Goal: Information Seeking & Learning: Learn about a topic

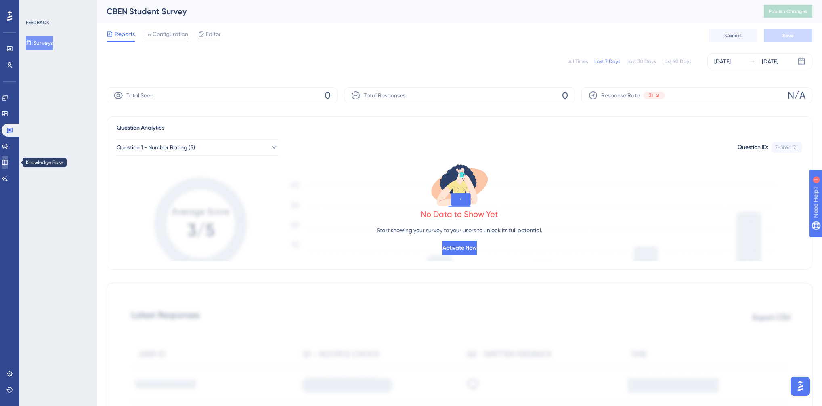
click at [6, 162] on link at bounding box center [5, 162] width 6 height 13
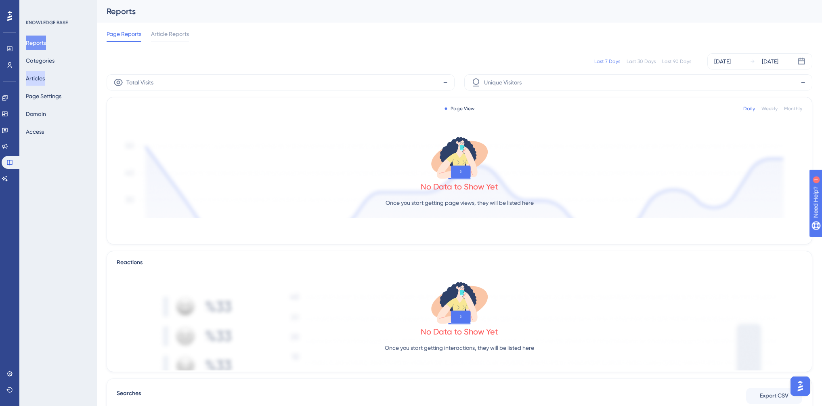
click at [40, 78] on button "Articles" at bounding box center [35, 78] width 19 height 15
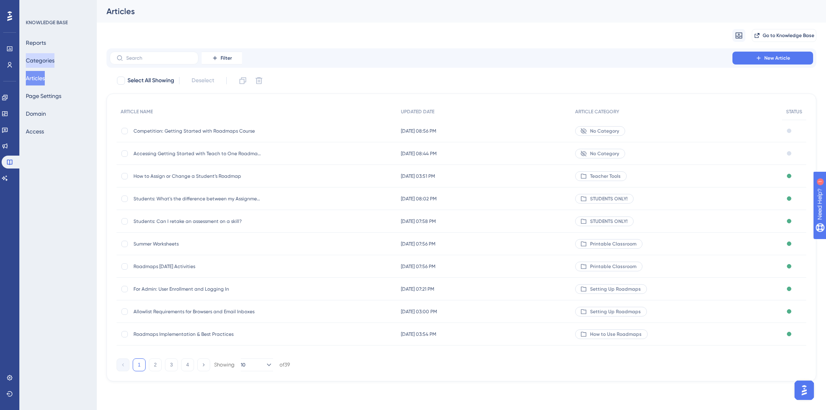
click at [44, 61] on button "Categories" at bounding box center [40, 60] width 29 height 15
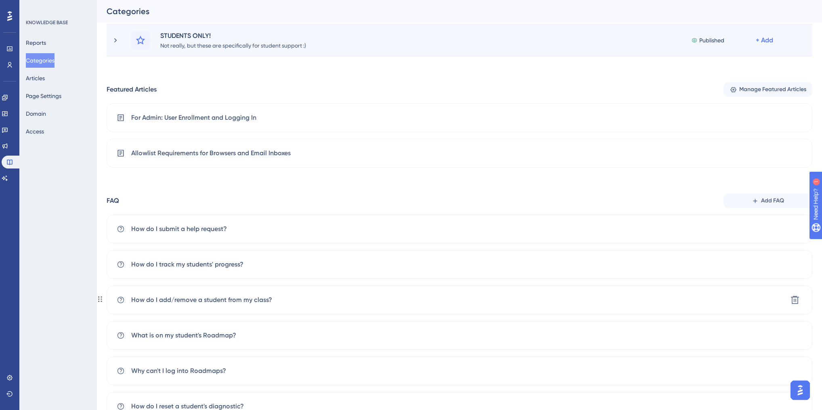
scroll to position [277, 0]
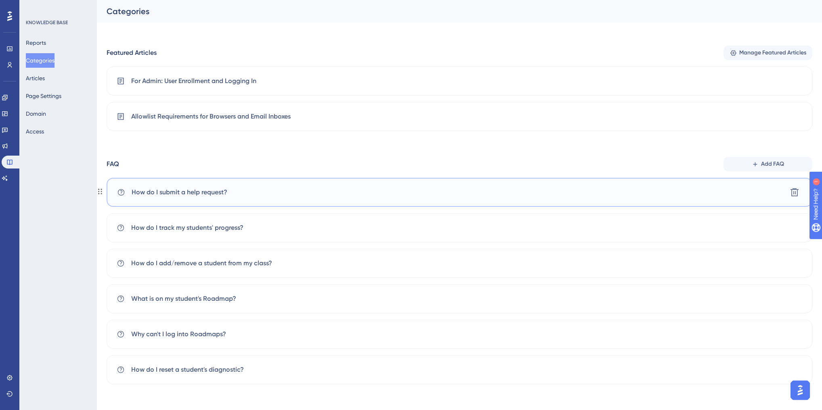
click at [662, 193] on div "How do I submit a help request? [GEOGRAPHIC_DATA]" at bounding box center [459, 192] width 705 height 29
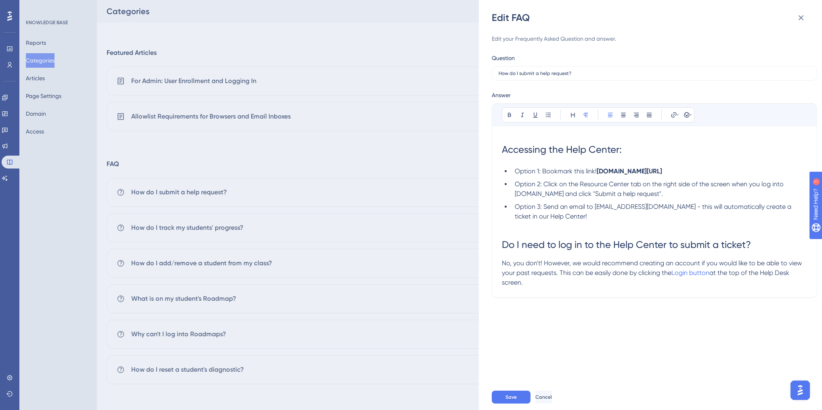
click at [531, 284] on p "No, you don't! However, we would recommend creating an account if you would lik…" at bounding box center [654, 273] width 305 height 29
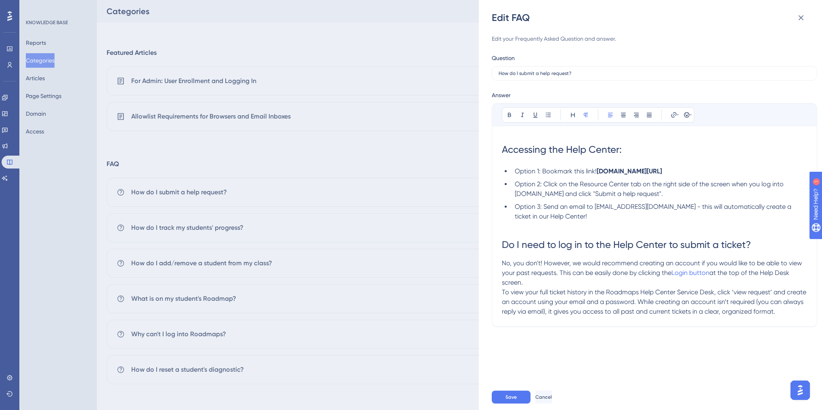
click at [502, 291] on span "To view your full ticket history in the Roadmaps Help Center Service Desk, clic…" at bounding box center [655, 302] width 306 height 27
drag, startPoint x: 502, startPoint y: 291, endPoint x: 716, endPoint y: 293, distance: 213.9
click at [716, 293] on span "To view your full ticket history in the Roadmaps Help Center Service Desk, clic…" at bounding box center [655, 302] width 306 height 27
click at [502, 291] on span "If you have an open ticket with us, simply click ‘view request’ and create an a…" at bounding box center [651, 302] width 299 height 27
click at [678, 302] on span "If you have an open ticket with us, simply click ‘view request’ and create an a…" at bounding box center [651, 311] width 299 height 27
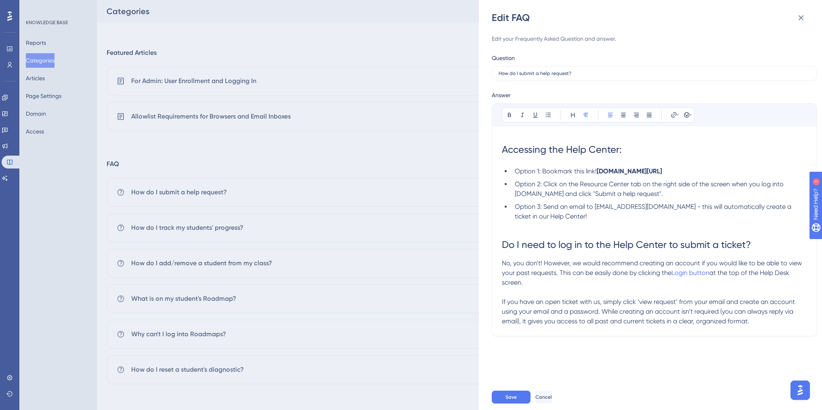
click at [523, 294] on p at bounding box center [654, 293] width 305 height 10
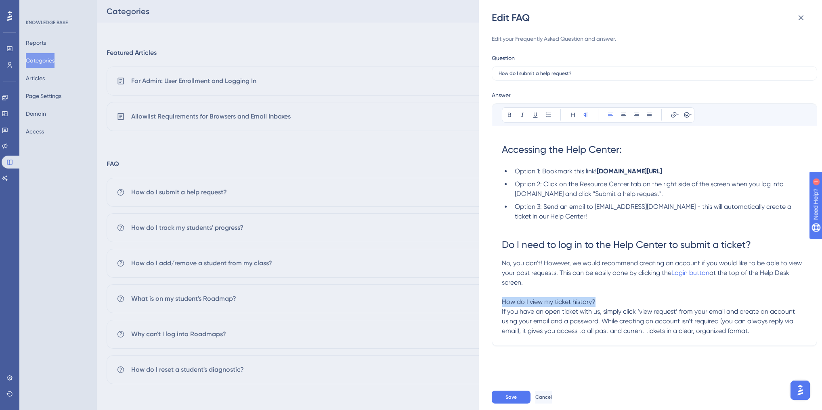
drag, startPoint x: 502, startPoint y: 300, endPoint x: 594, endPoint y: 299, distance: 92.0
click at [594, 299] on span "How do I view my ticket history?" at bounding box center [549, 302] width 94 height 8
click at [574, 115] on icon at bounding box center [573, 115] width 4 height 4
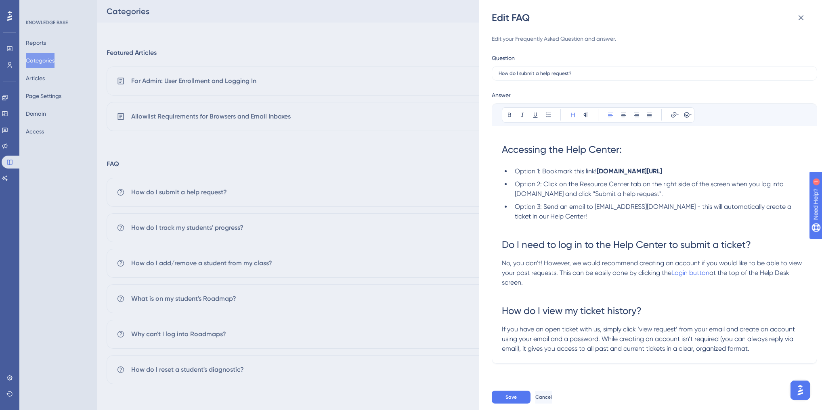
click at [673, 308] on h1 "How do I view my ticket history?" at bounding box center [654, 310] width 305 height 27
drag, startPoint x: 695, startPoint y: 327, endPoint x: 707, endPoint y: 327, distance: 12.5
click at [707, 327] on span "If you have an open ticket with us, simply click ‘view request’ from your email…" at bounding box center [649, 339] width 295 height 27
click at [519, 398] on button "Save" at bounding box center [510, 397] width 39 height 13
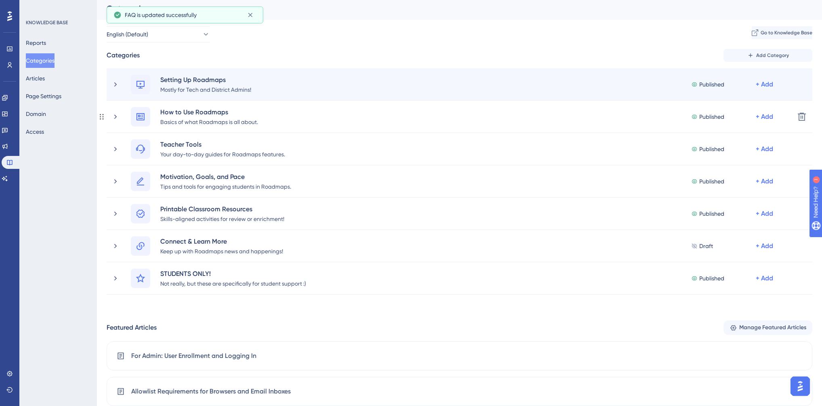
scroll to position [0, 0]
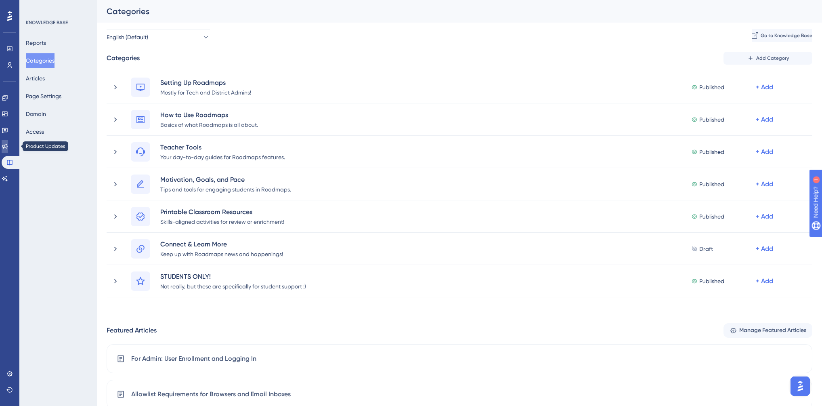
click at [8, 144] on link at bounding box center [5, 146] width 6 height 13
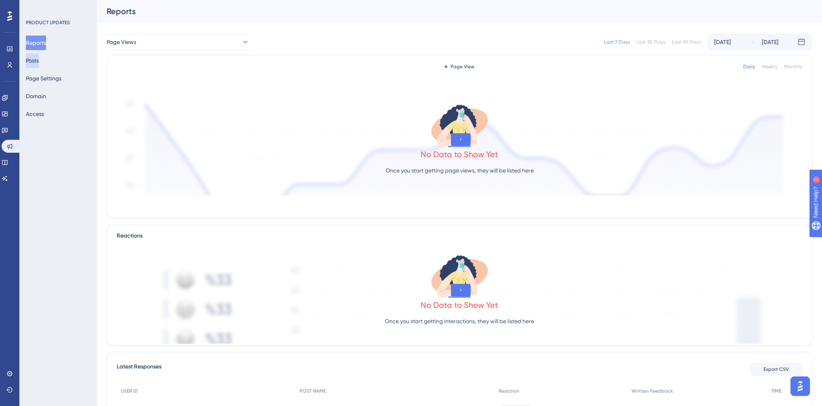
click at [39, 58] on button "Posts" at bounding box center [32, 60] width 13 height 15
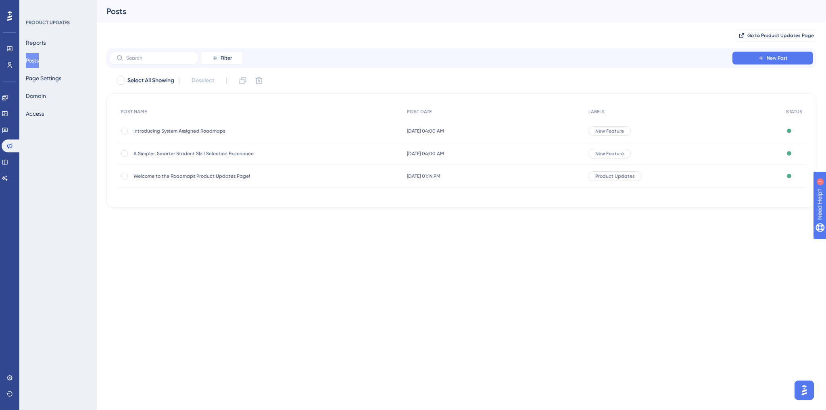
click at [151, 131] on span "Introducing System Assigned Roadmaps" at bounding box center [198, 131] width 129 height 6
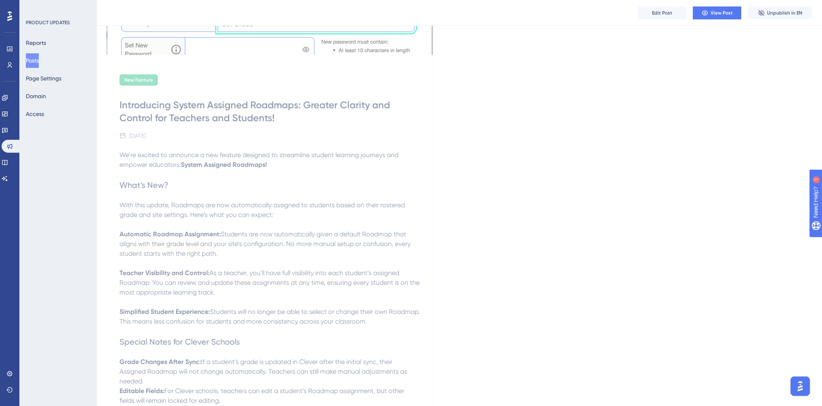
scroll to position [226, 0]
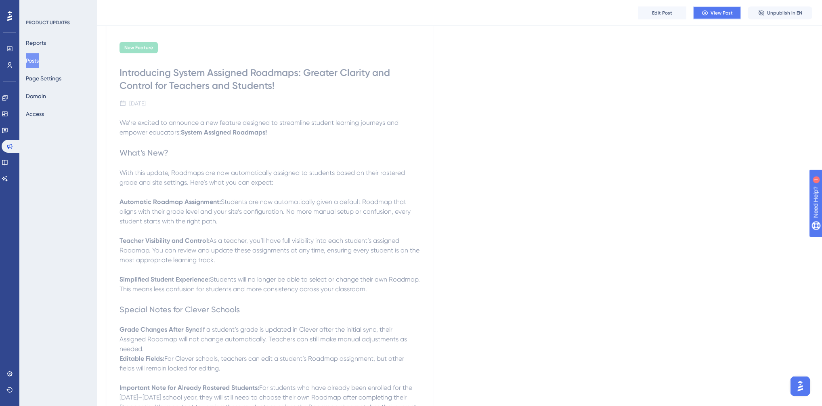
click at [705, 17] on button "View Post" at bounding box center [716, 12] width 48 height 13
